Goal: Find specific page/section: Find specific page/section

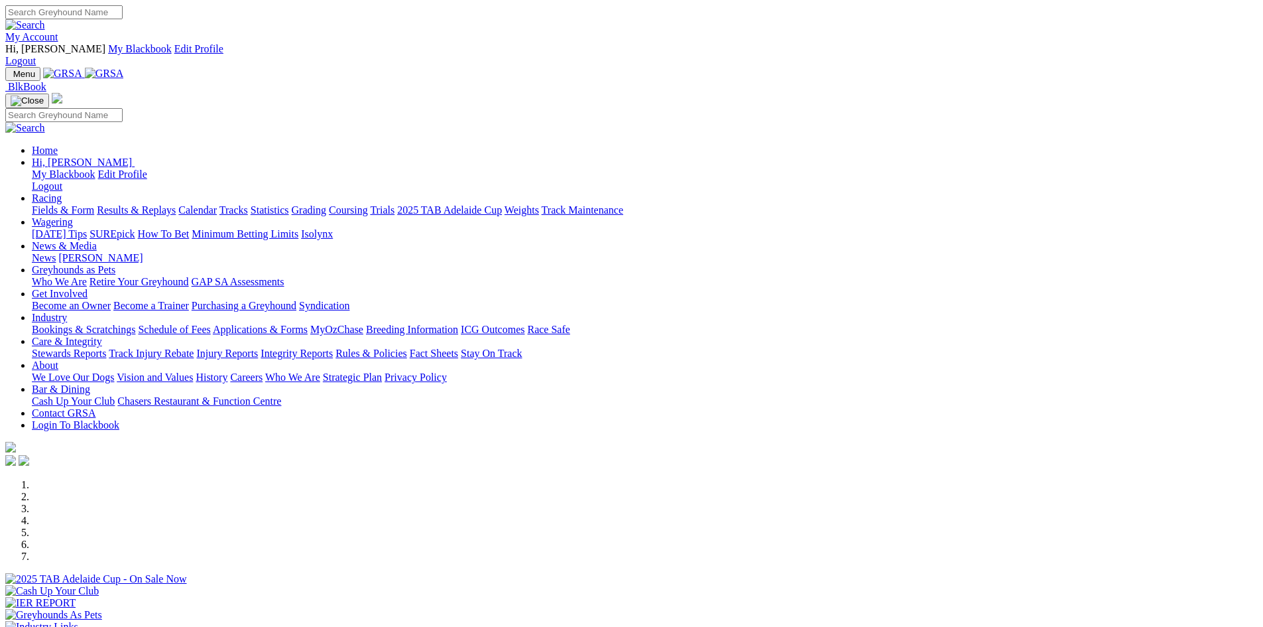
scroll to position [331, 0]
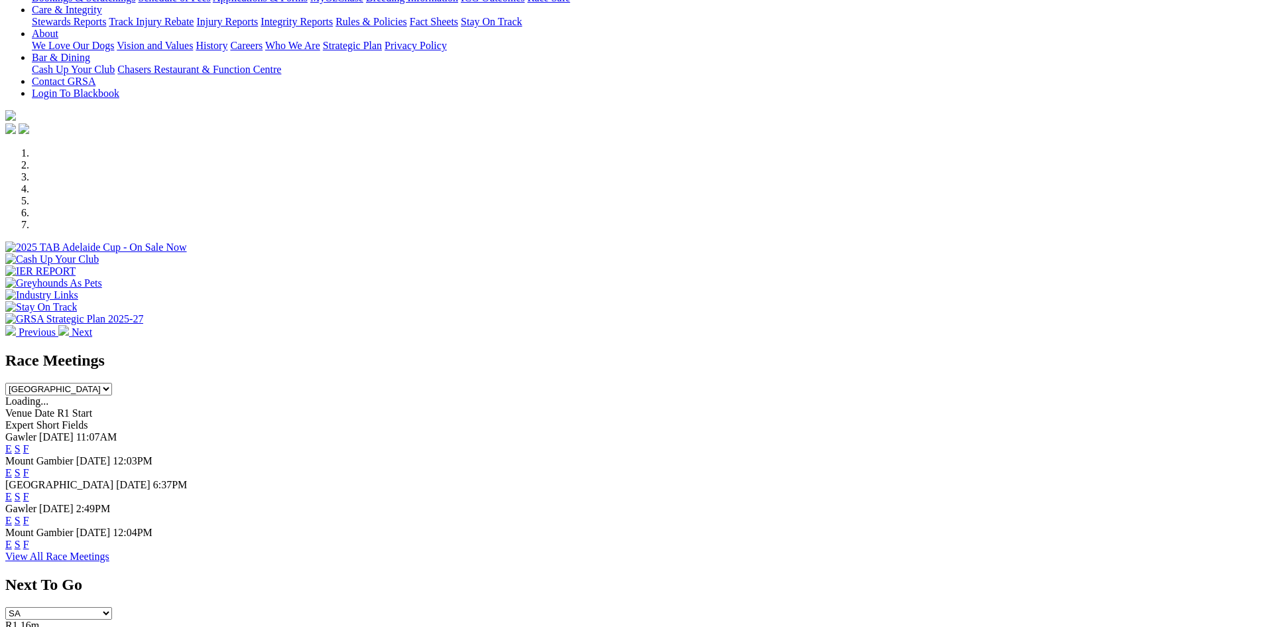
click at [29, 491] on link "F" at bounding box center [26, 496] width 6 height 11
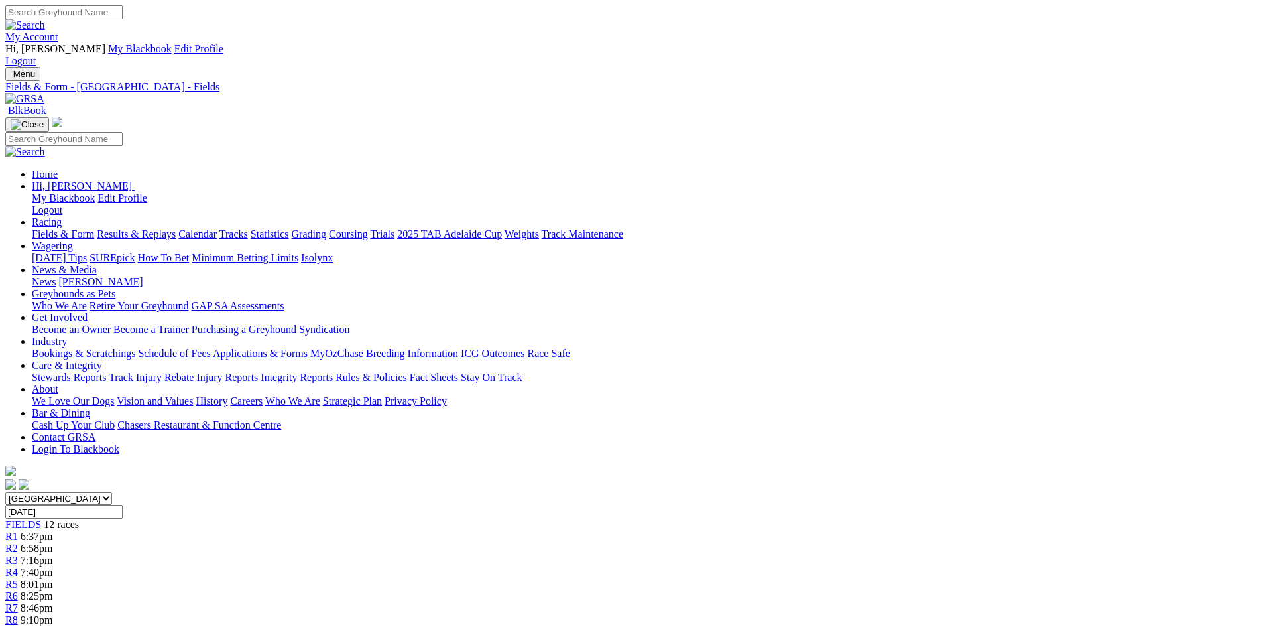
click at [94, 228] on link "Fields & Form" at bounding box center [63, 233] width 62 height 11
